Goal: Check status: Check status

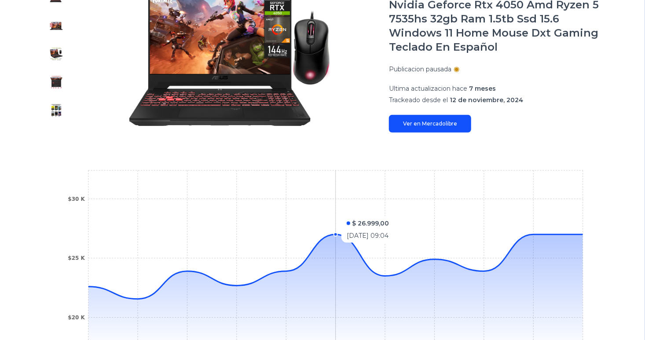
scroll to position [44, 0]
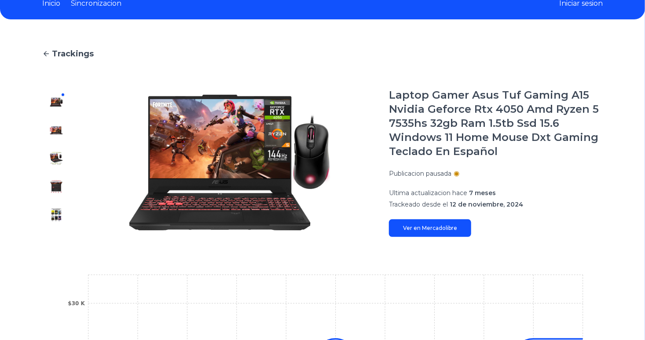
click at [55, 126] on img at bounding box center [56, 130] width 14 height 14
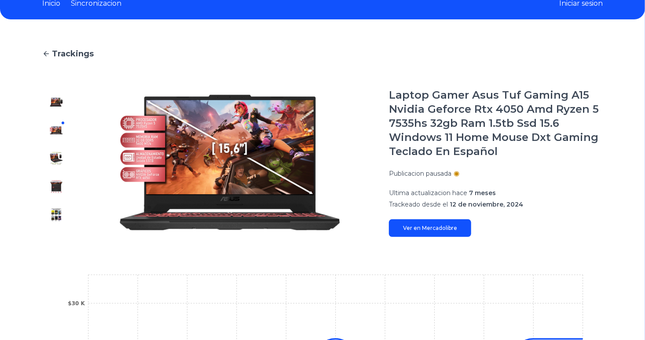
click at [57, 103] on img at bounding box center [56, 102] width 14 height 14
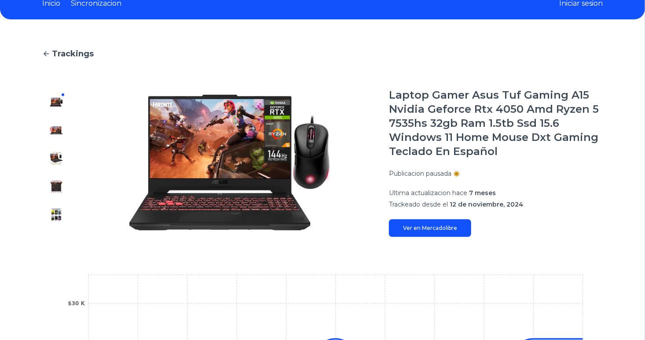
click at [56, 169] on div at bounding box center [56, 162] width 28 height 149
click at [58, 167] on div at bounding box center [56, 162] width 28 height 149
click at [59, 158] on img at bounding box center [56, 158] width 14 height 14
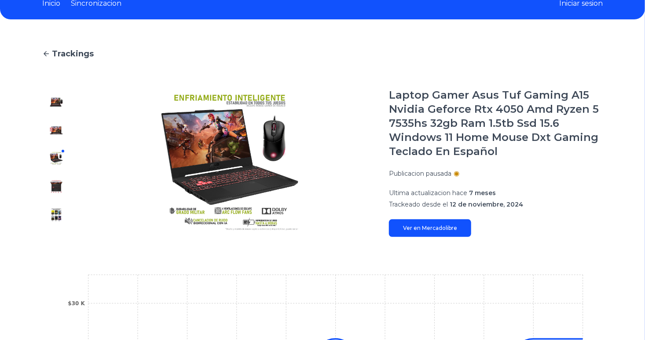
click at [61, 187] on img at bounding box center [56, 187] width 14 height 14
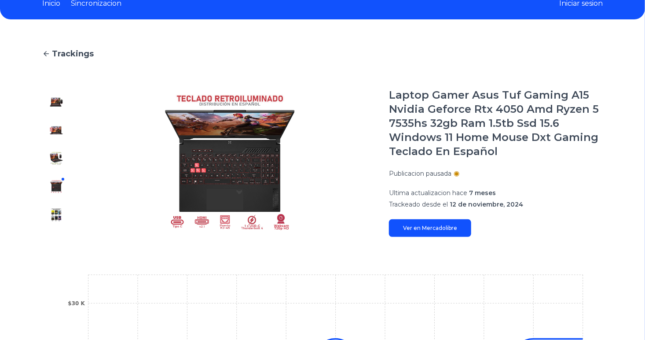
click at [59, 217] on img at bounding box center [56, 215] width 14 height 14
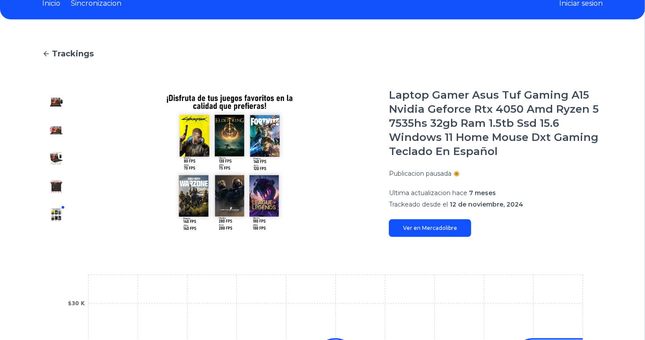
click at [60, 189] on img at bounding box center [56, 187] width 14 height 14
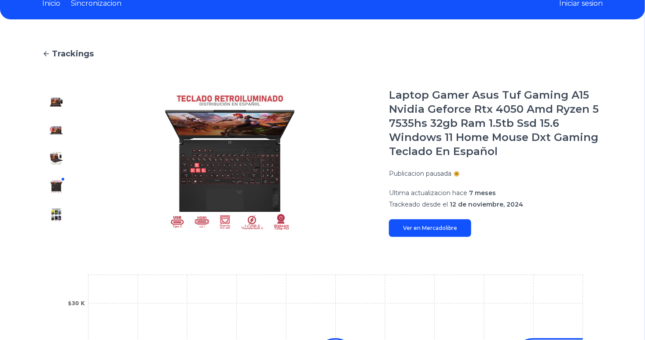
click at [55, 160] on img at bounding box center [56, 158] width 14 height 14
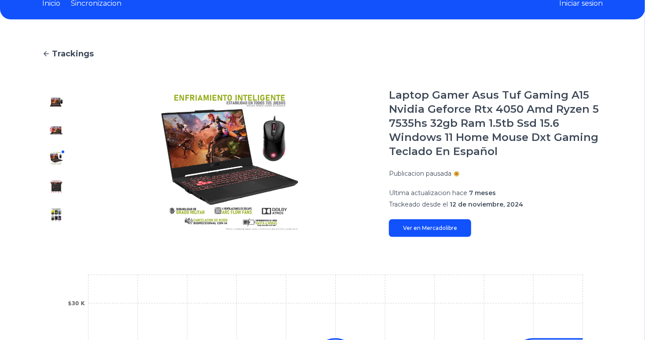
click at [55, 129] on img at bounding box center [56, 130] width 14 height 14
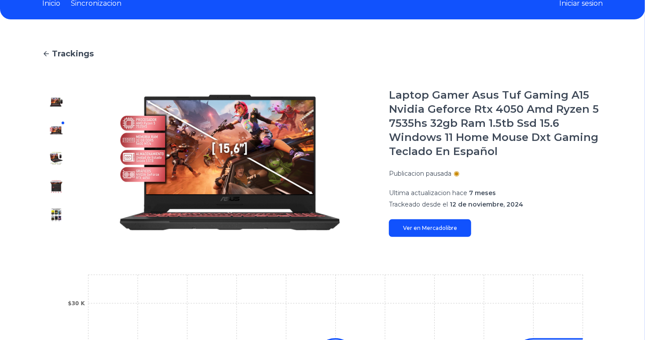
click at [59, 104] on img at bounding box center [56, 102] width 14 height 14
